Goal: Transaction & Acquisition: Download file/media

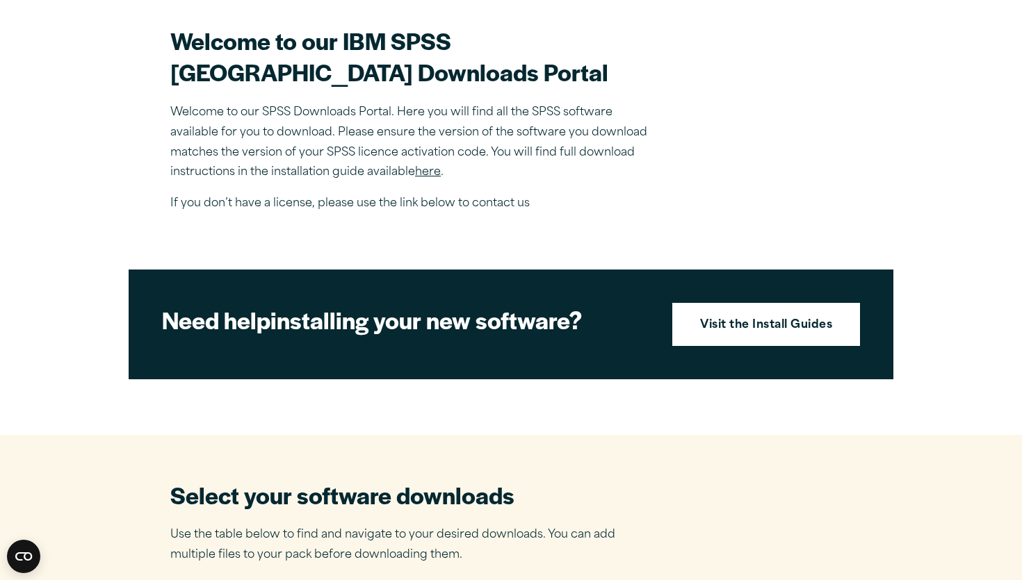
scroll to position [434, 0]
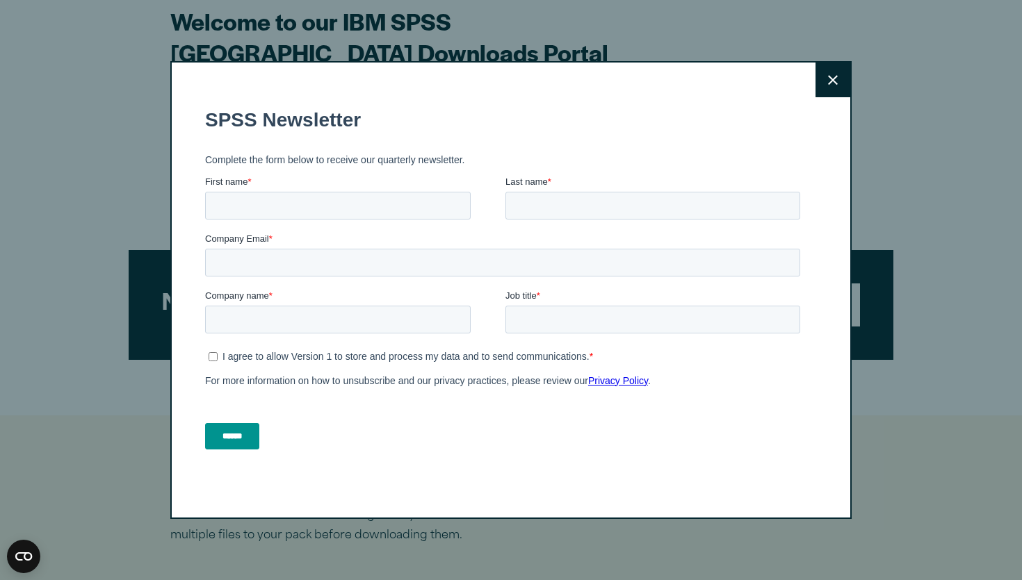
click at [826, 83] on button "Close" at bounding box center [832, 80] width 35 height 35
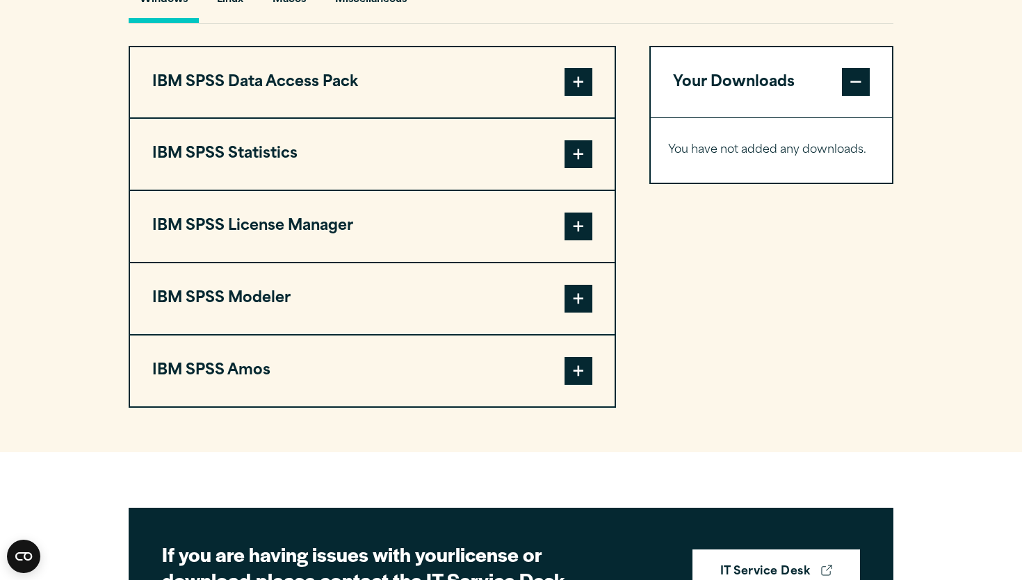
scroll to position [1062, 0]
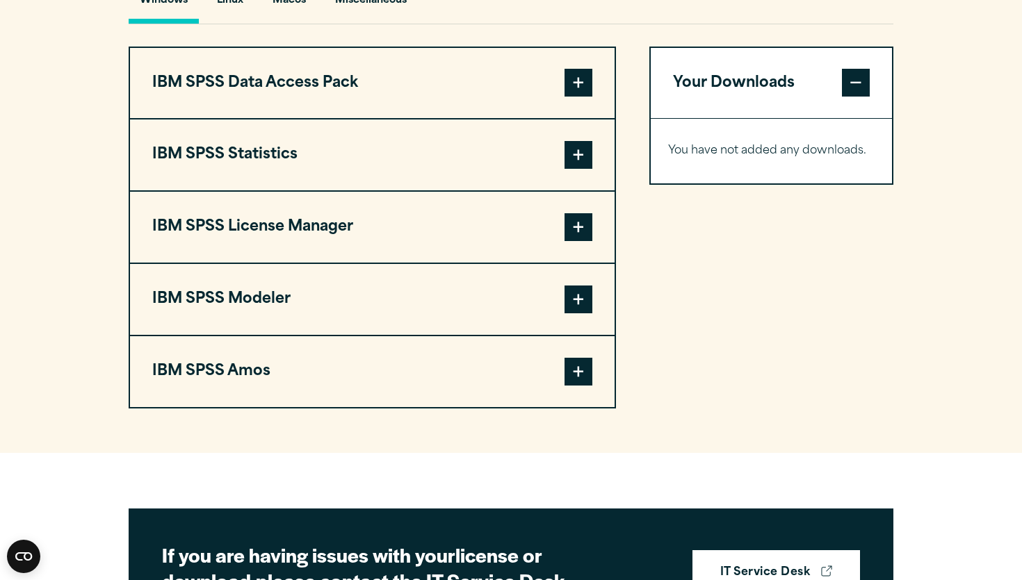
click at [581, 169] on span at bounding box center [578, 155] width 28 height 28
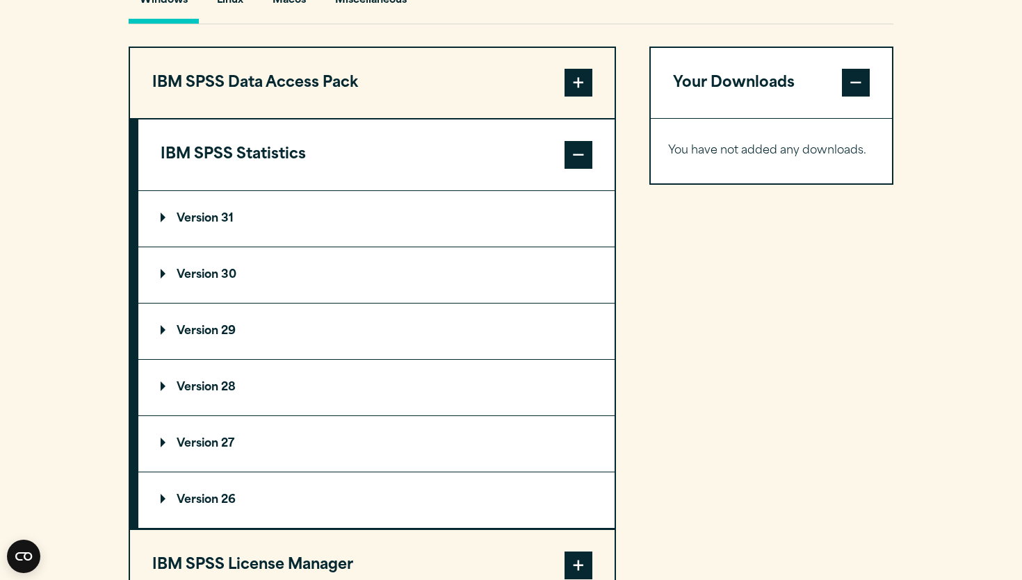
click at [386, 245] on summary "Version 31" at bounding box center [376, 219] width 476 height 56
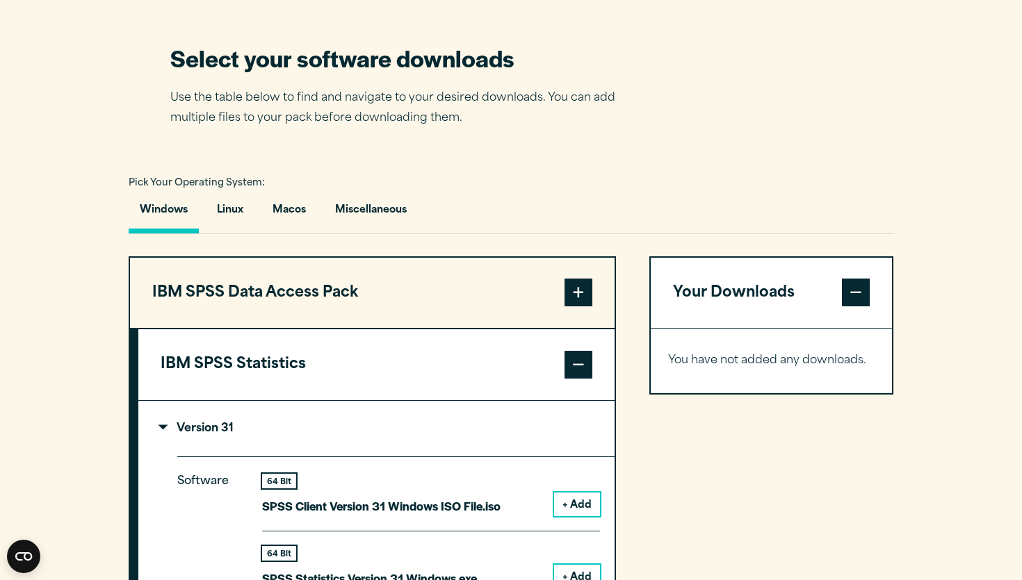
scroll to position [776, 0]
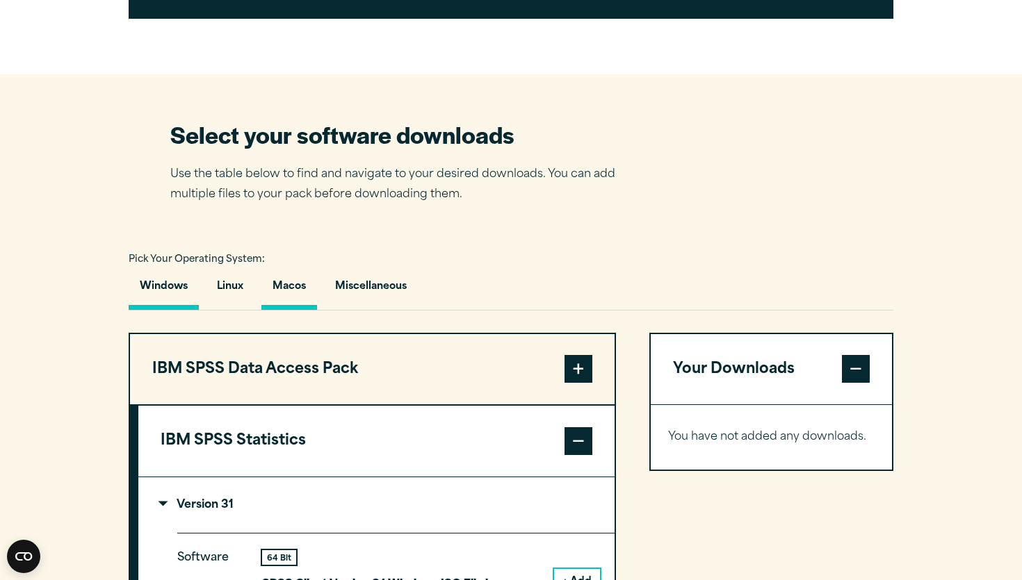
click at [291, 310] on button "Macos" at bounding box center [289, 290] width 56 height 40
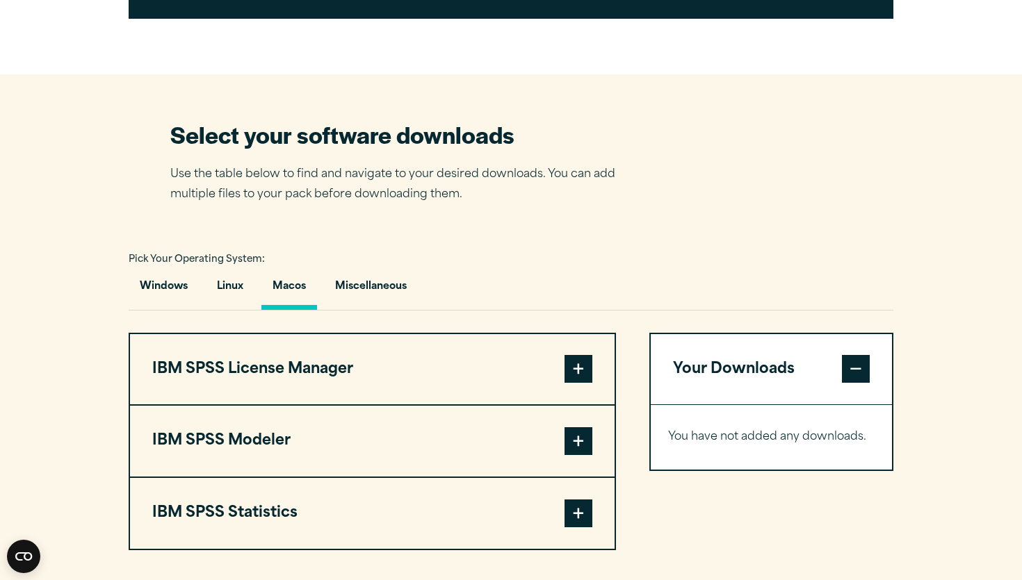
scroll to position [838, 0]
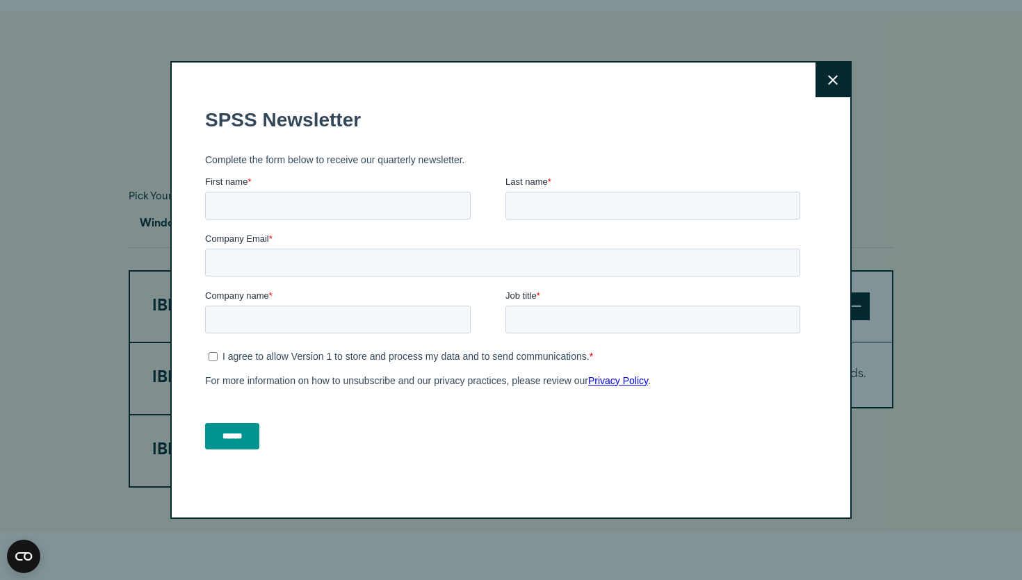
click at [840, 84] on button "Close" at bounding box center [832, 80] width 35 height 35
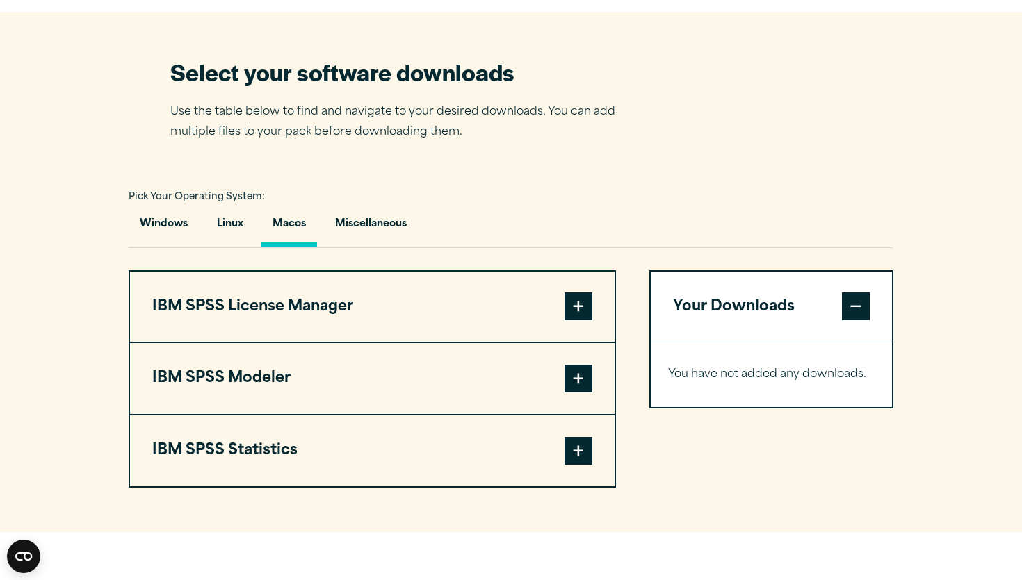
click at [587, 465] on span at bounding box center [578, 451] width 28 height 28
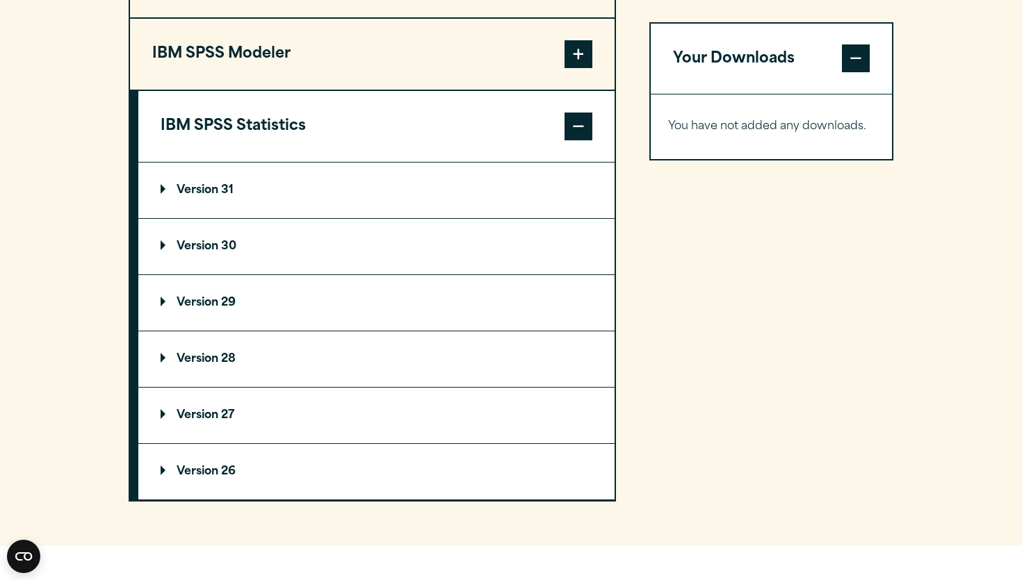
scroll to position [1181, 0]
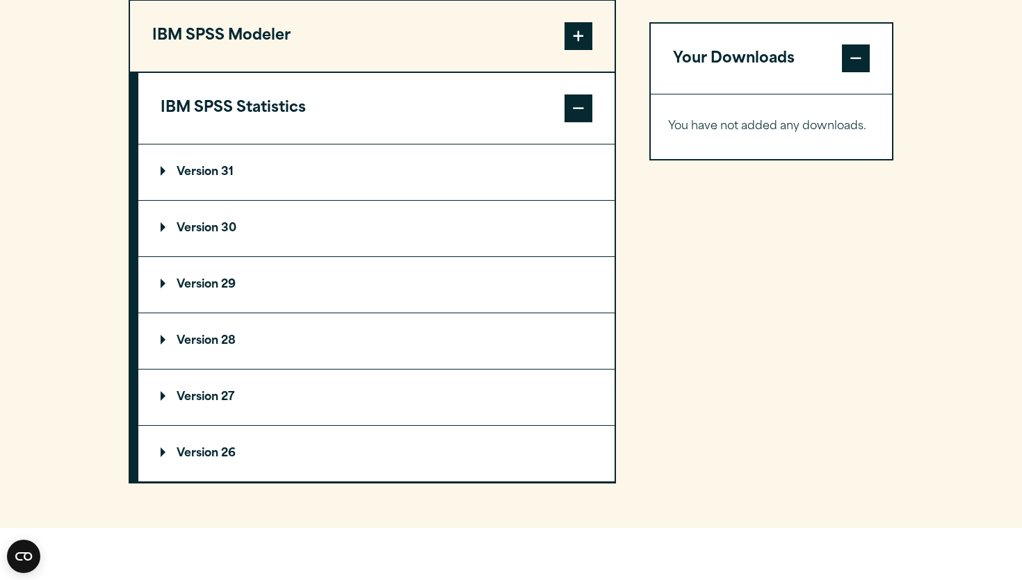
click at [493, 200] on summary "Version 31" at bounding box center [376, 173] width 476 height 56
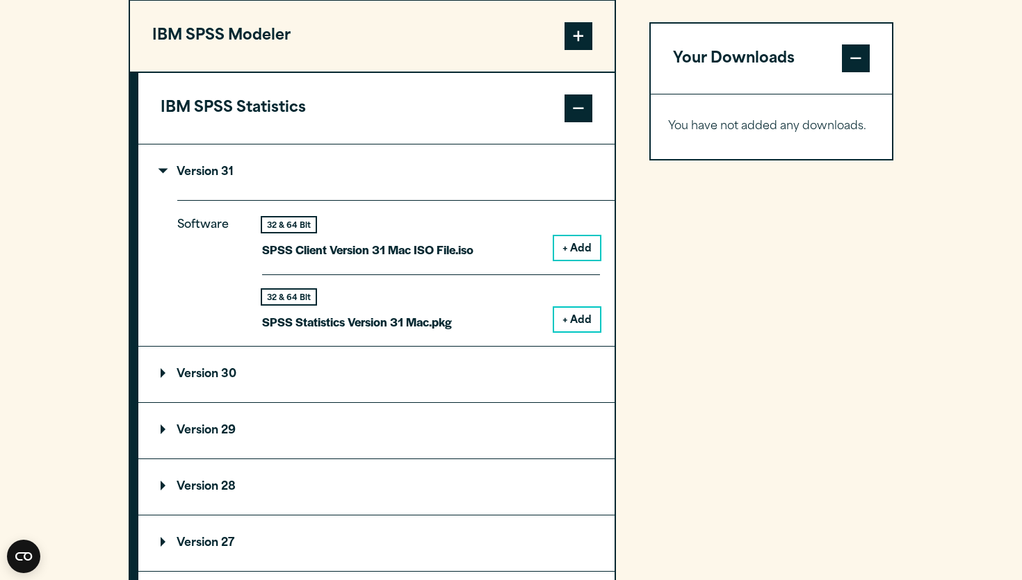
click at [569, 332] on button "+ Add" at bounding box center [577, 320] width 46 height 24
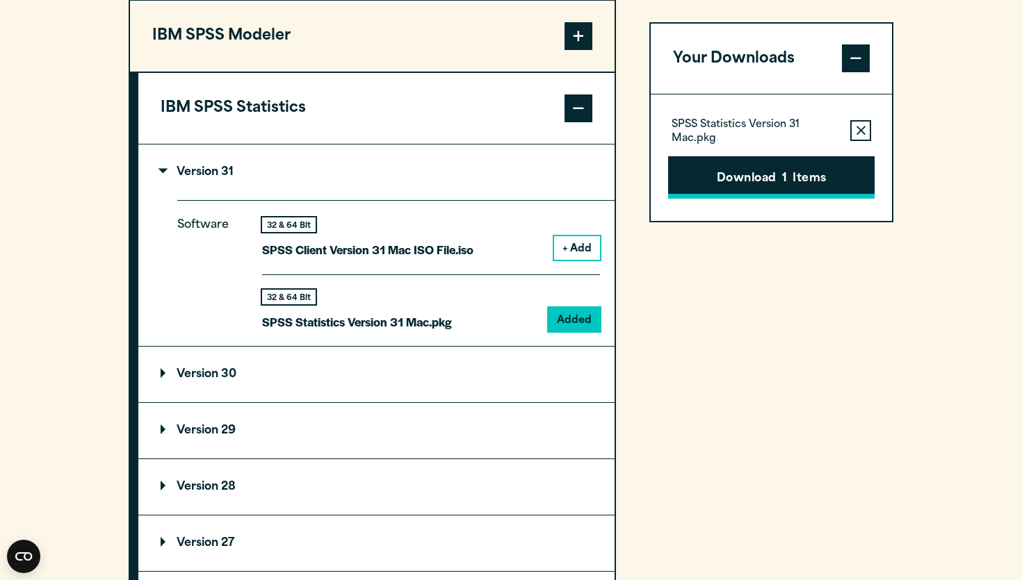
click at [737, 181] on button "Download 1 Items" at bounding box center [771, 177] width 206 height 43
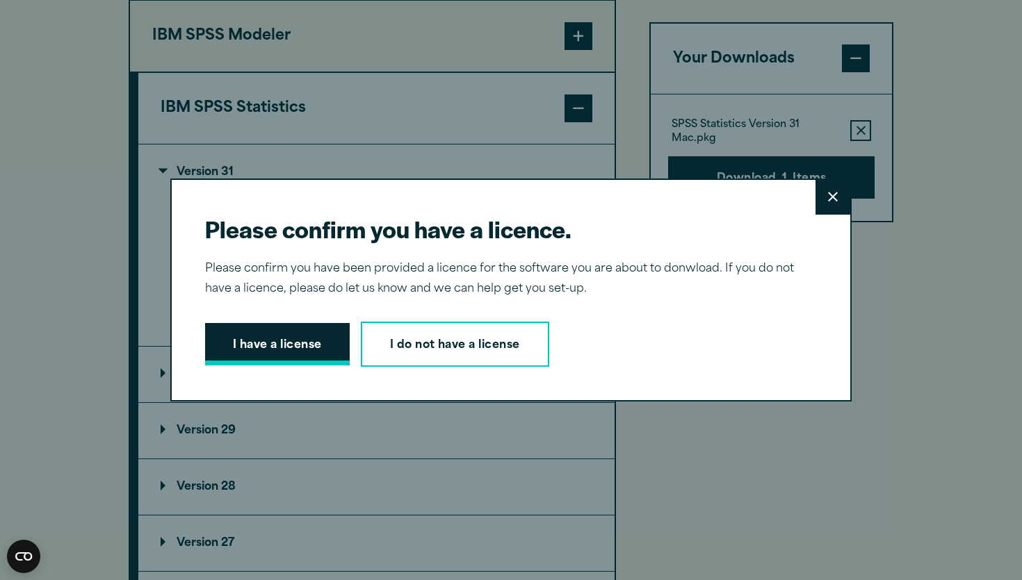
click at [297, 346] on button "I have a license" at bounding box center [277, 344] width 145 height 43
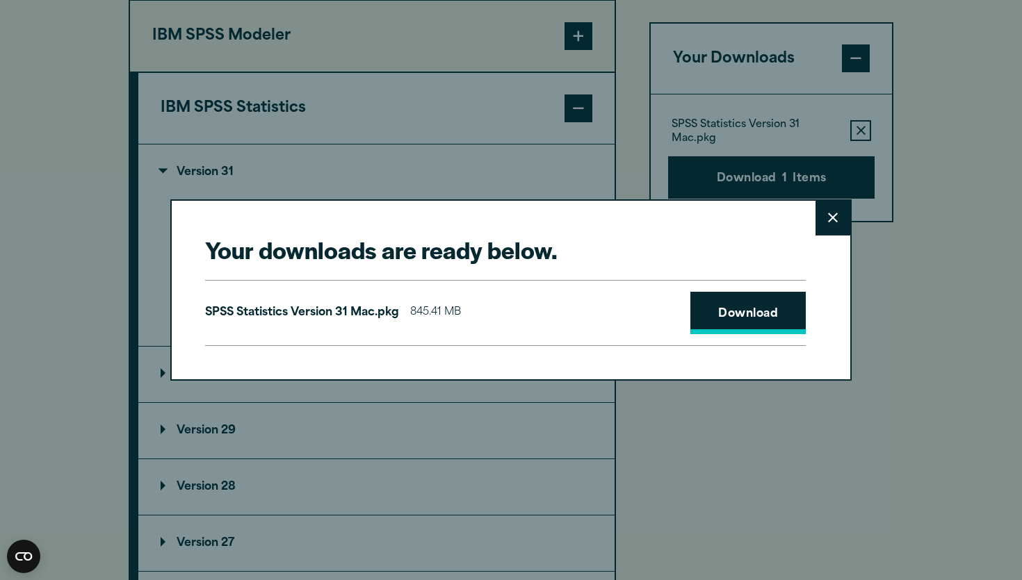
click at [753, 307] on link "Download" at bounding box center [747, 313] width 115 height 43
